Goal: Task Accomplishment & Management: Use online tool/utility

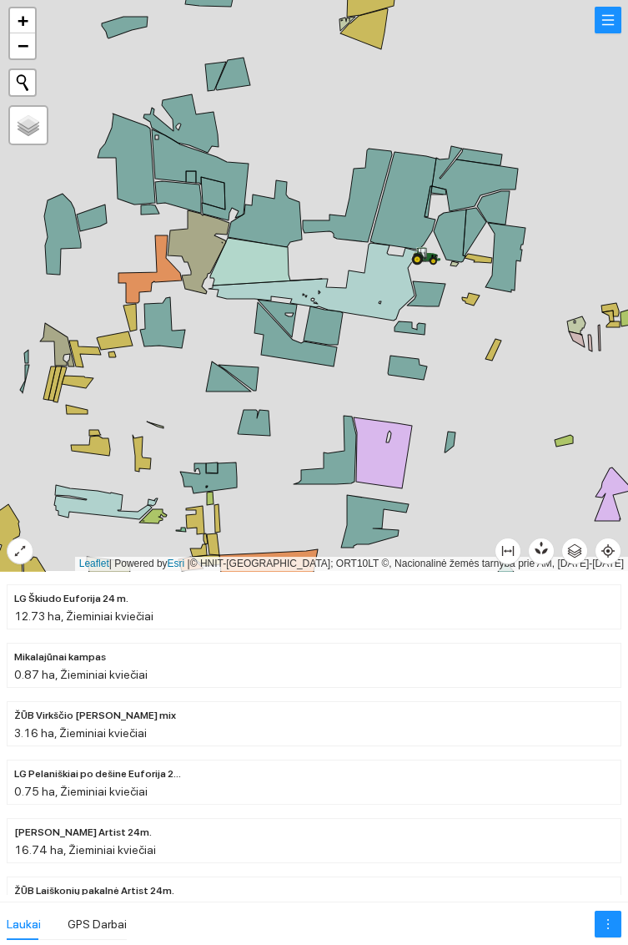
click at [427, 254] on icon at bounding box center [427, 253] width 28 height 13
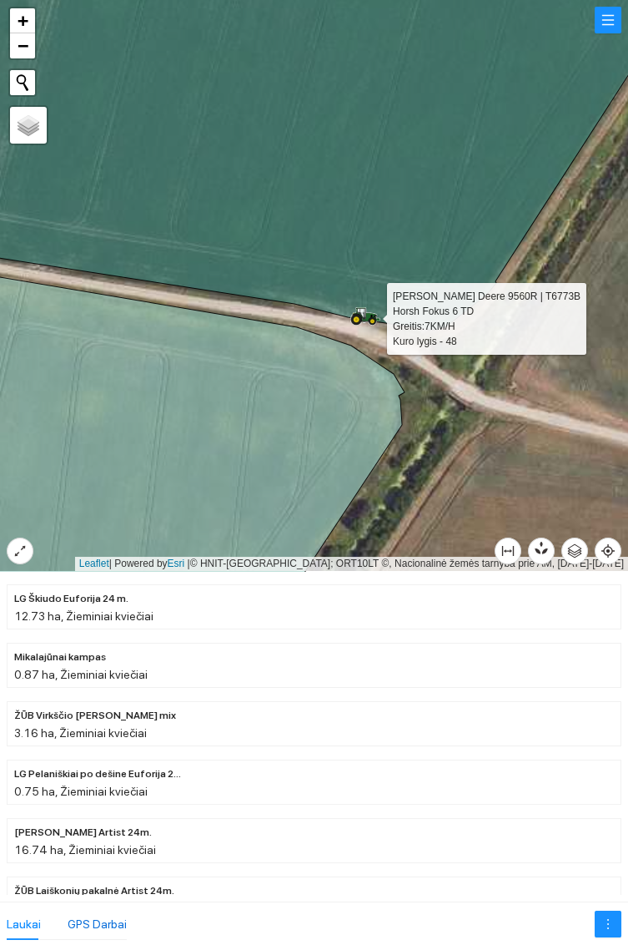
click at [107, 917] on div "GPS Darbai" at bounding box center [97, 924] width 59 height 18
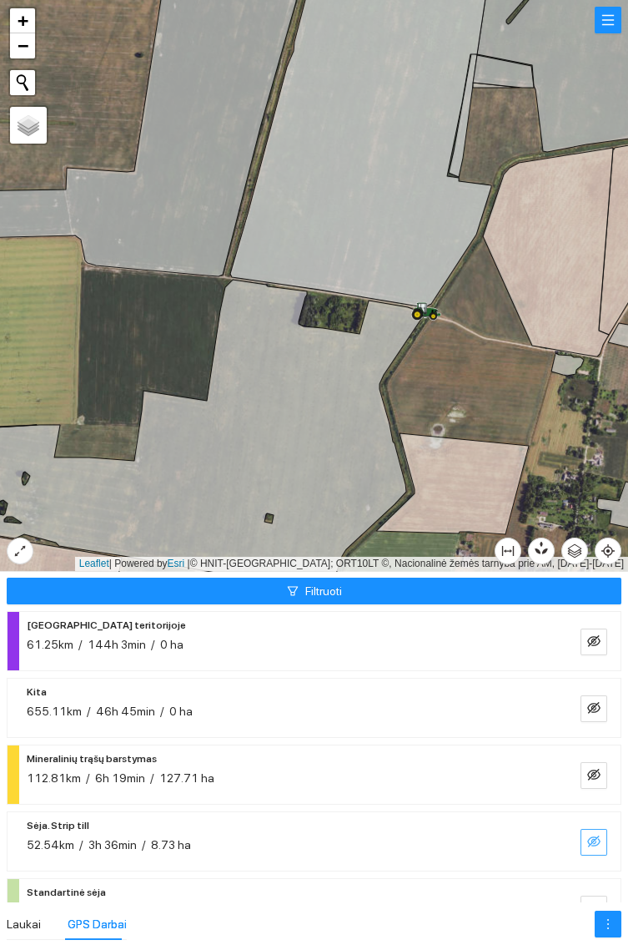
click at [587, 832] on button "button" at bounding box center [594, 842] width 27 height 27
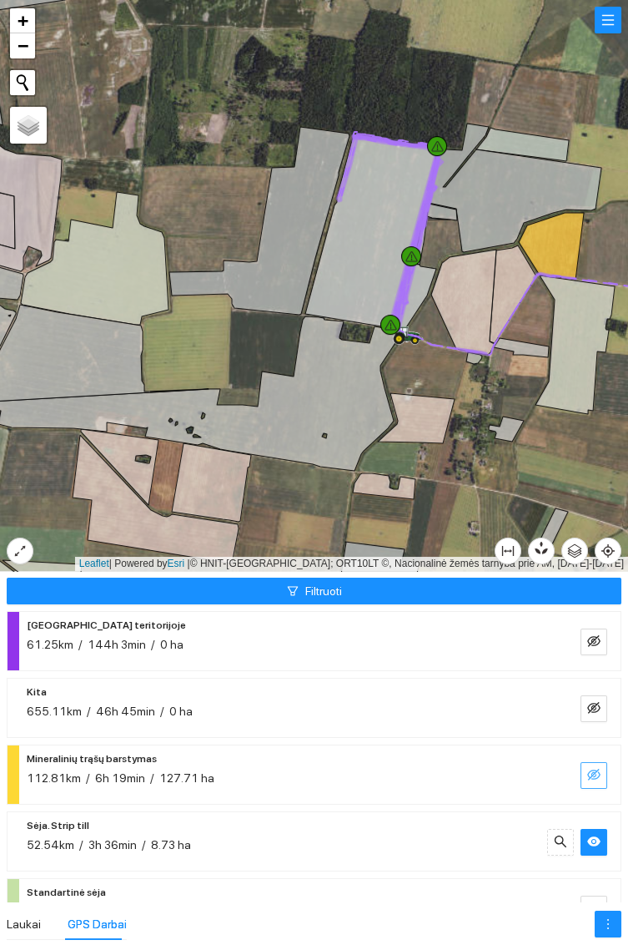
click at [586, 767] on button "button" at bounding box center [594, 775] width 27 height 27
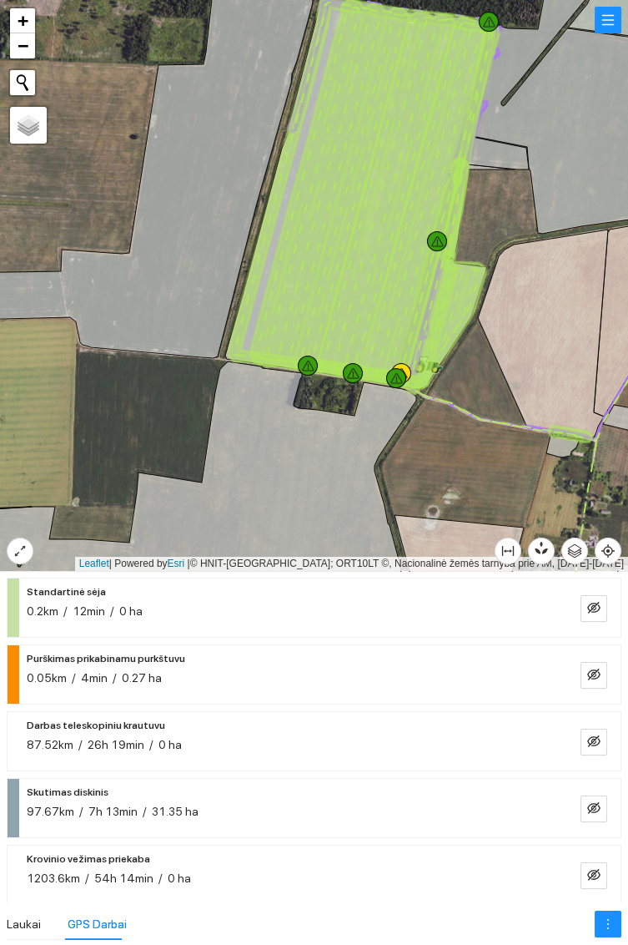
scroll to position [315, 0]
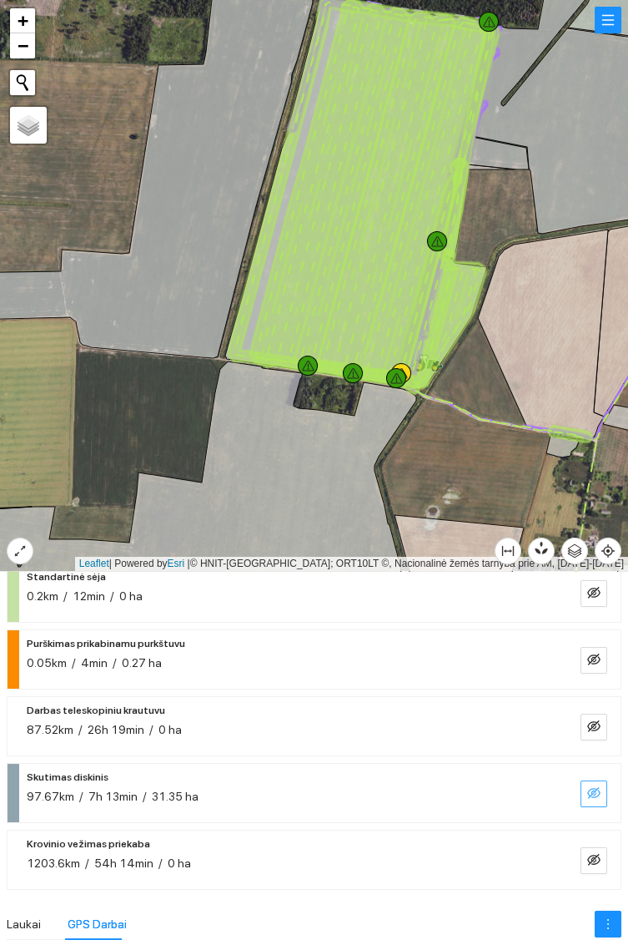
click at [601, 787] on button "button" at bounding box center [594, 793] width 27 height 27
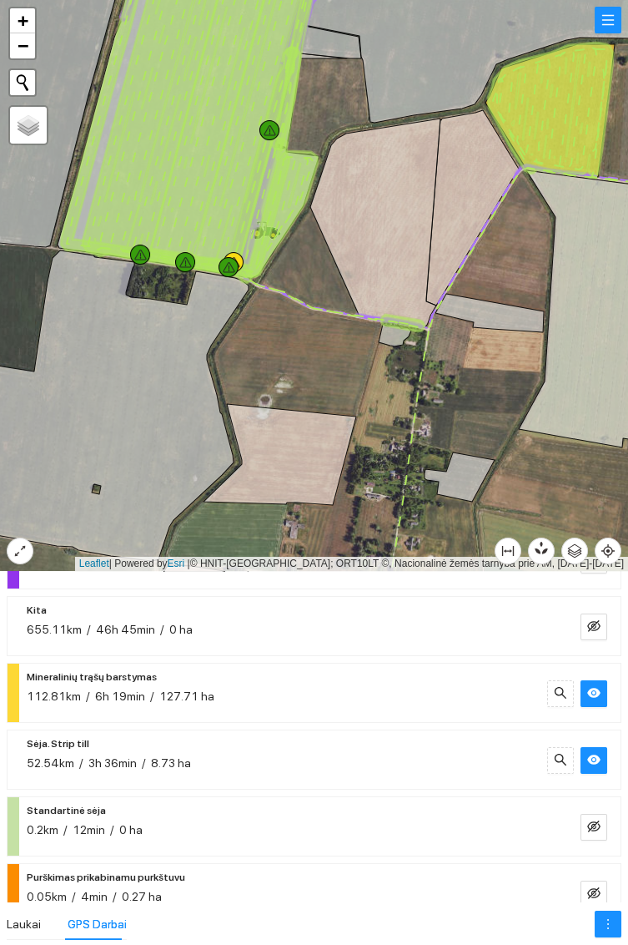
scroll to position [88, 0]
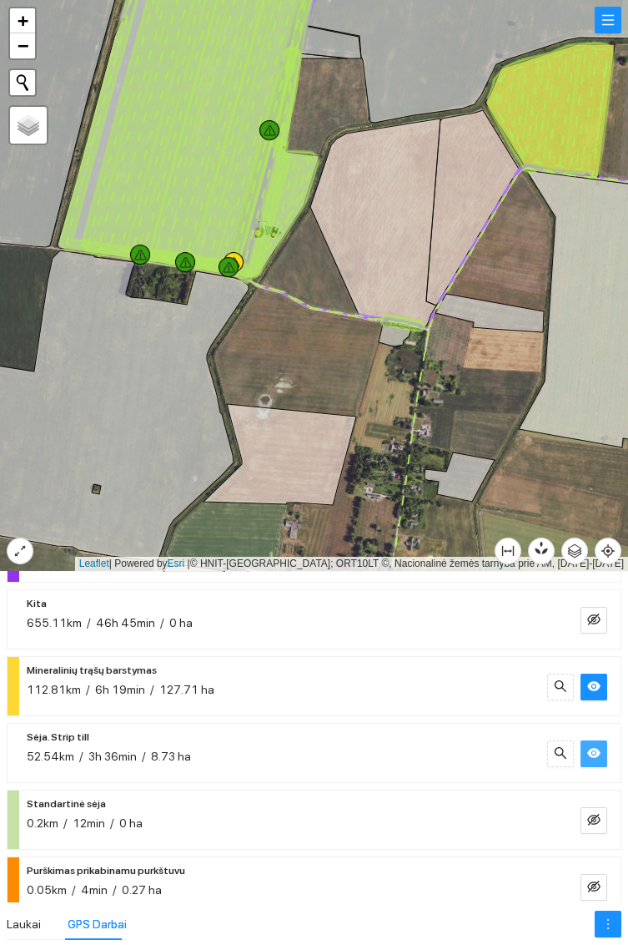
click at [594, 753] on icon "eye" at bounding box center [593, 753] width 13 height 10
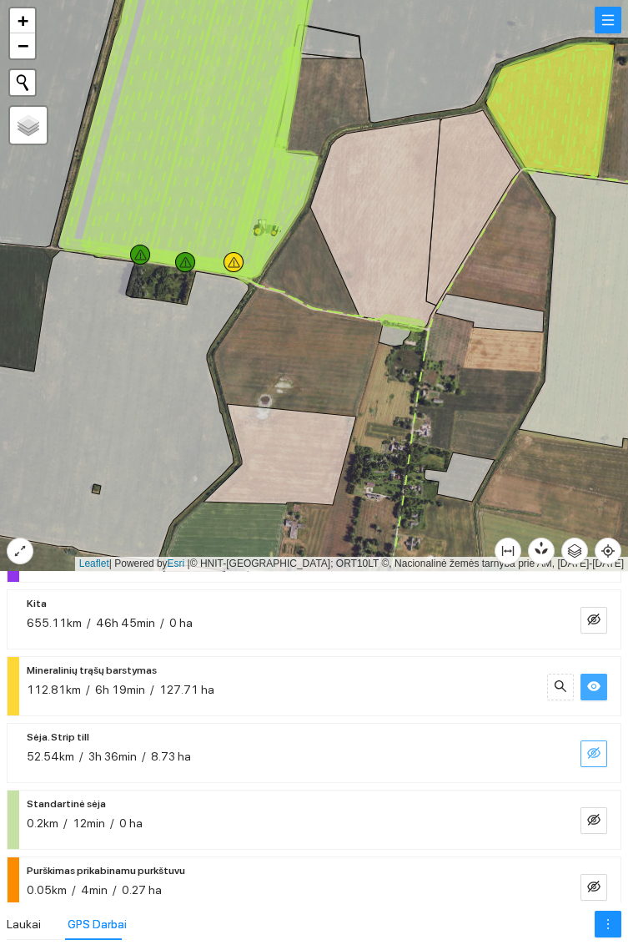
click at [596, 691] on icon "eye" at bounding box center [593, 685] width 13 height 13
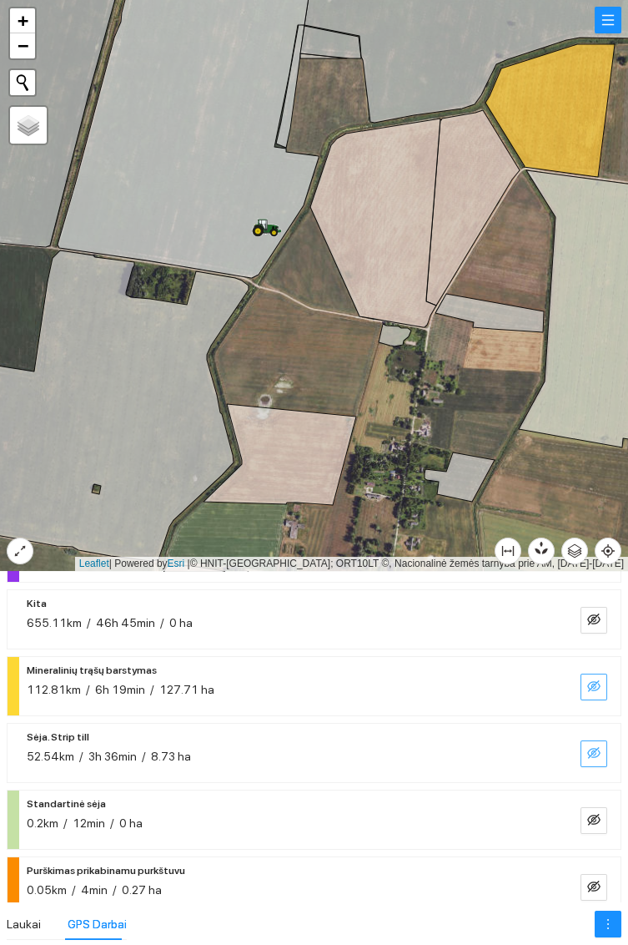
click at [596, 757] on icon "eye-invisible" at bounding box center [593, 752] width 13 height 13
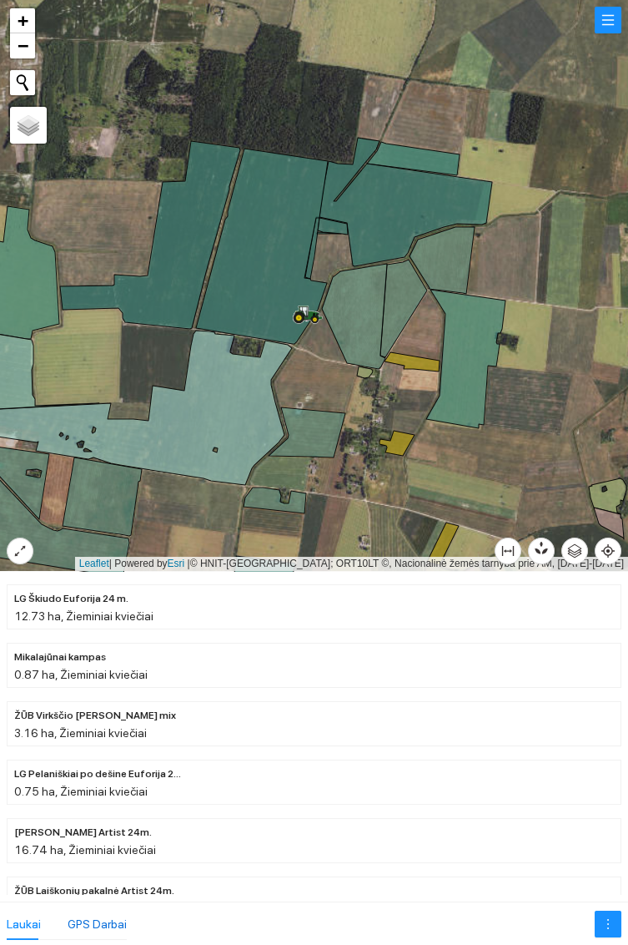
click at [89, 917] on div "GPS Darbai" at bounding box center [97, 924] width 59 height 18
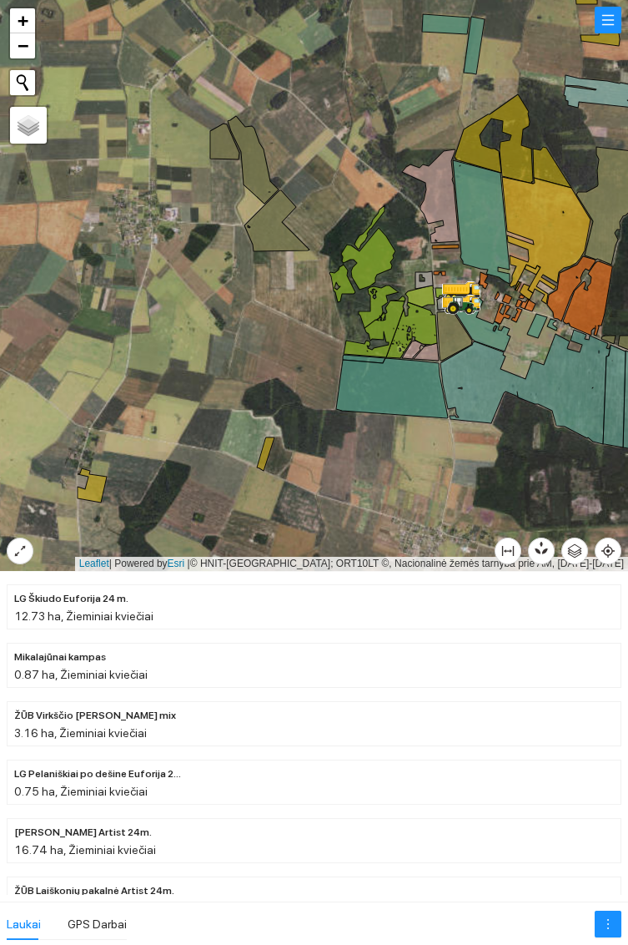
click at [312, 303] on div at bounding box center [314, 285] width 628 height 571
